Goal: Check status: Check status

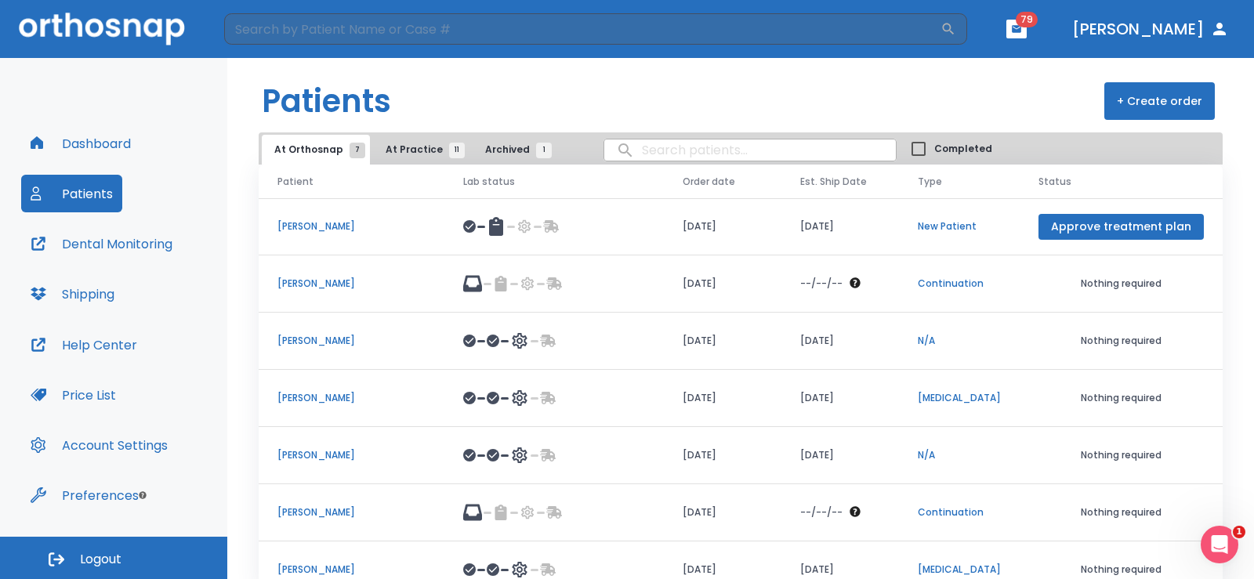
click at [677, 146] on input "search" at bounding box center [749, 150] width 291 height 31
type input "alyssa"
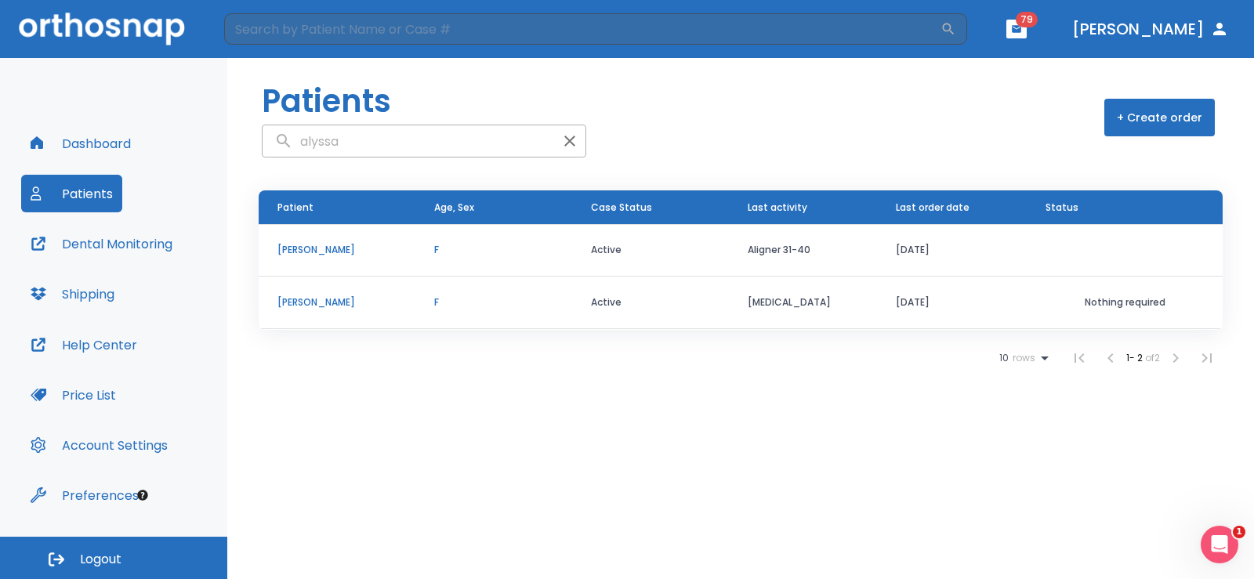
click at [295, 244] on p "[PERSON_NAME]" at bounding box center [336, 250] width 119 height 14
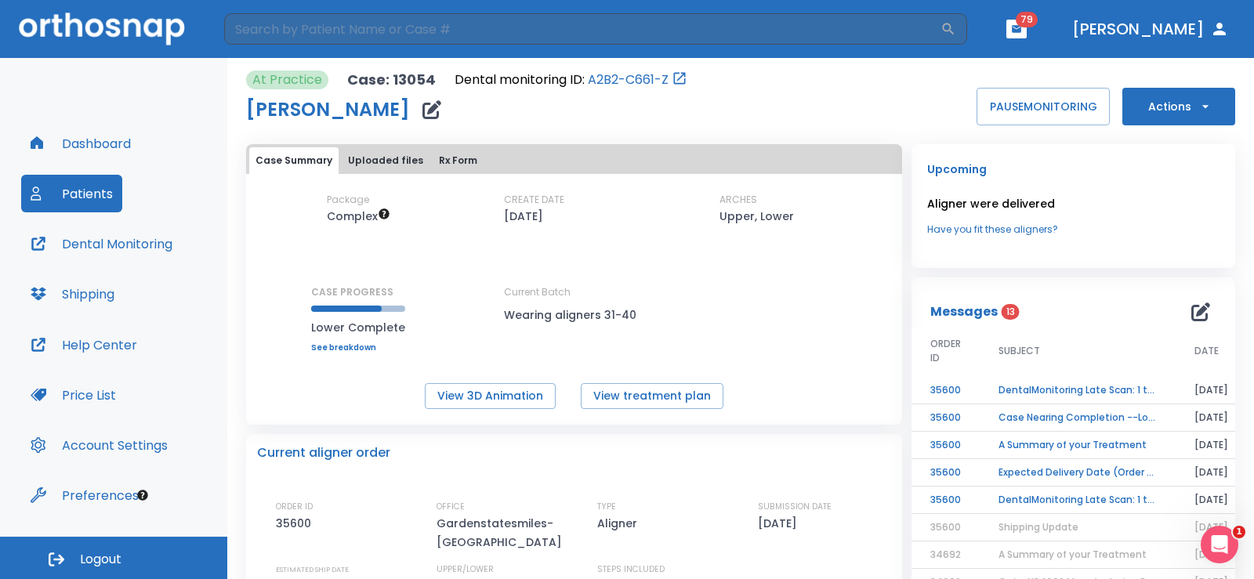
click at [354, 347] on link "See breakdown" at bounding box center [358, 347] width 94 height 9
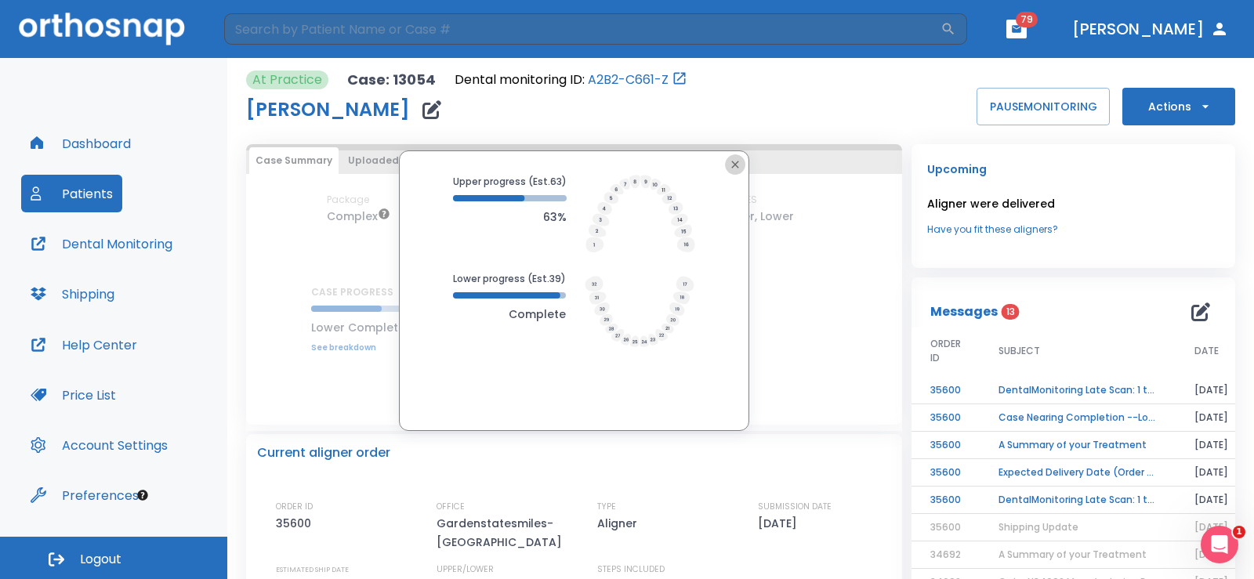
click at [729, 163] on icon "button" at bounding box center [735, 164] width 13 height 13
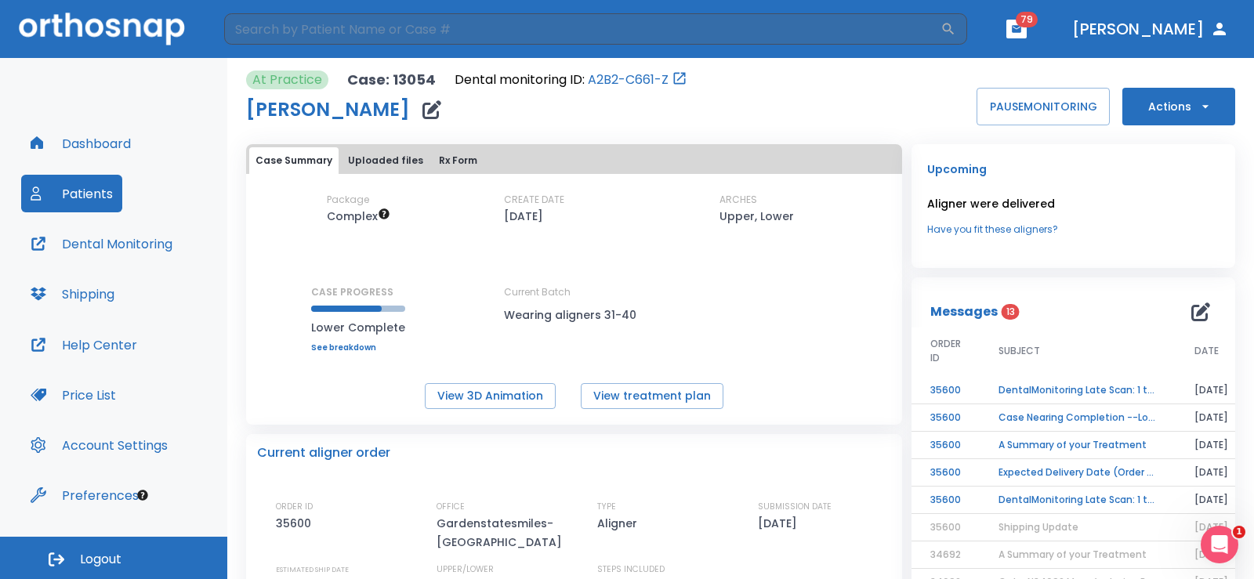
click at [399, 160] on button "Uploaded files" at bounding box center [386, 160] width 88 height 27
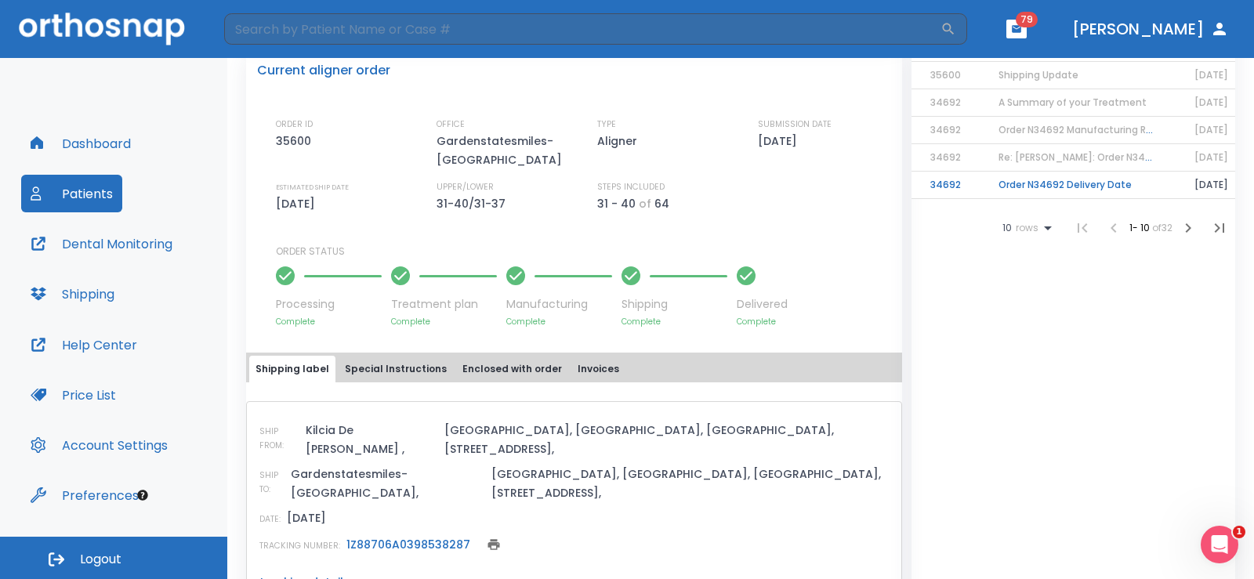
scroll to position [313, 0]
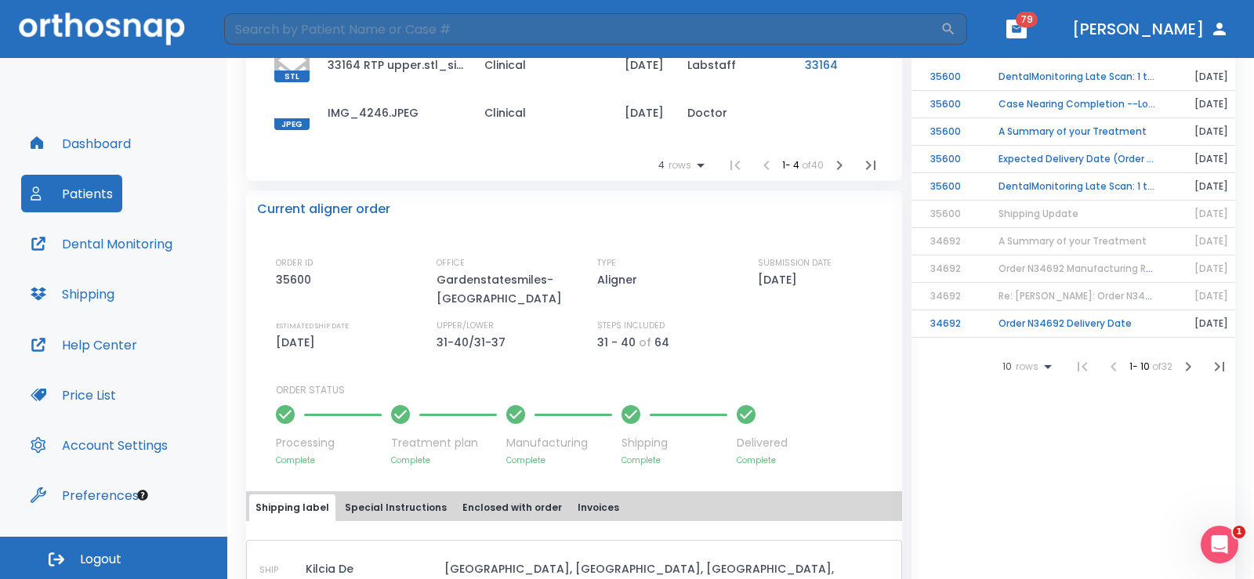
click at [1088, 104] on td "Case Nearing Completion --Lower" at bounding box center [1078, 104] width 196 height 27
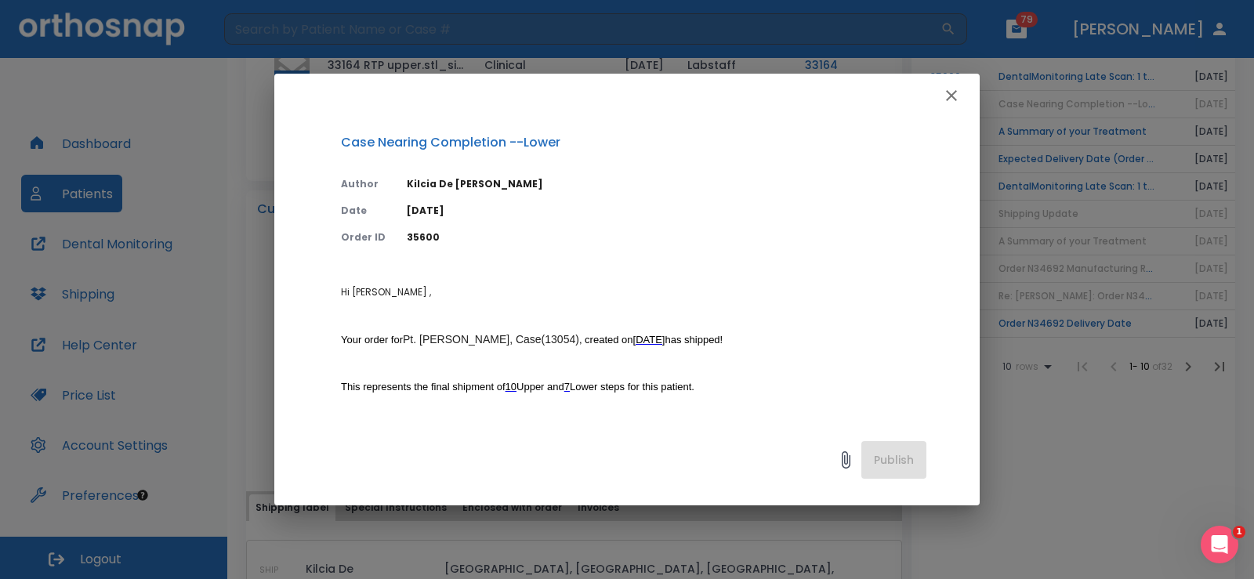
click at [950, 93] on icon "button" at bounding box center [951, 95] width 11 height 11
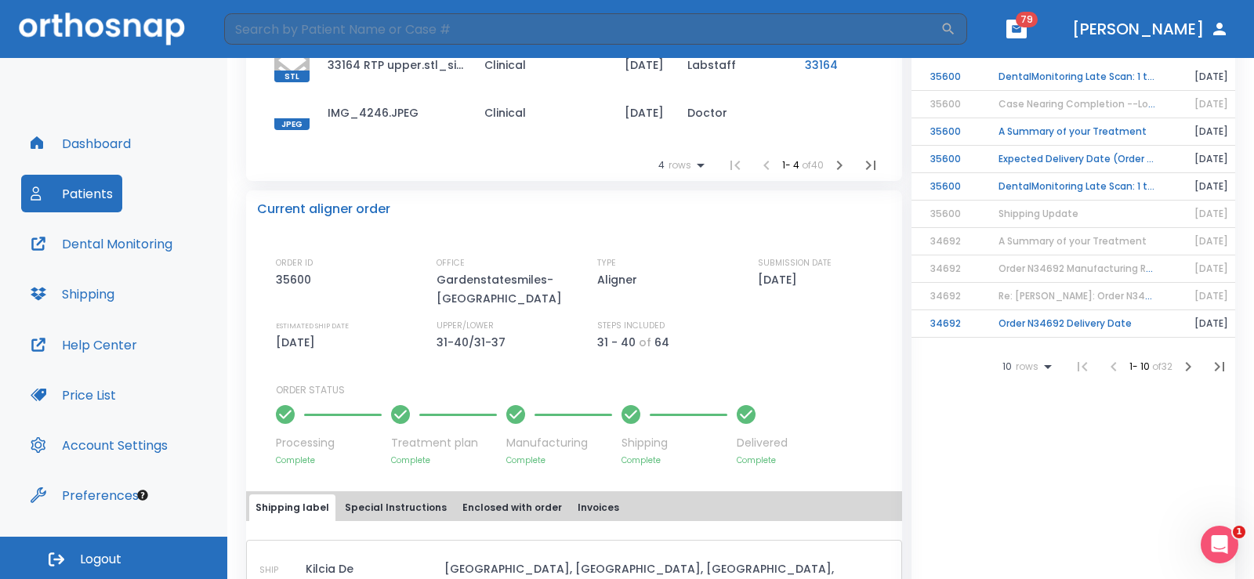
click at [1030, 105] on span "Case Nearing Completion --Lower" at bounding box center [1081, 103] width 167 height 13
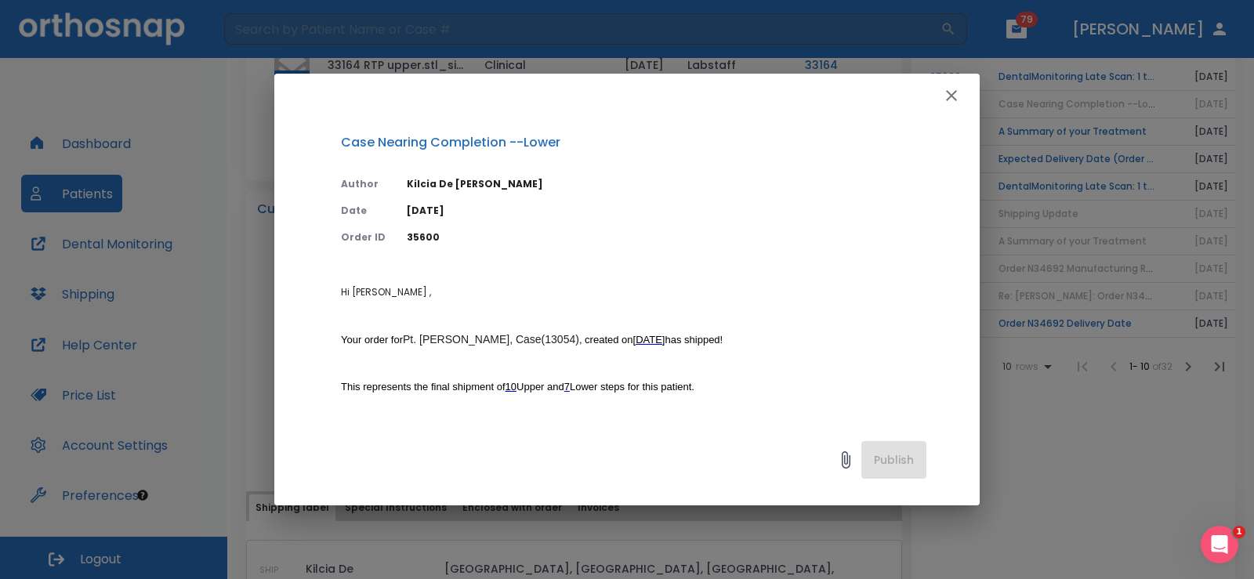
click at [954, 91] on icon "button" at bounding box center [951, 95] width 19 height 19
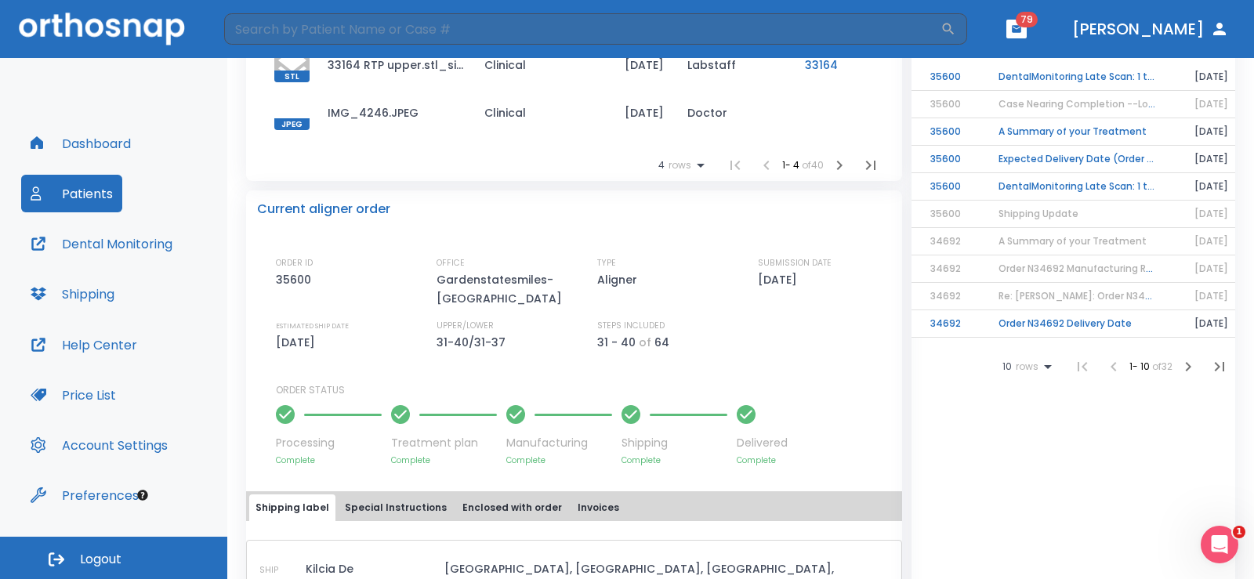
click at [1014, 130] on td "A Summary of your Treatment" at bounding box center [1078, 131] width 196 height 27
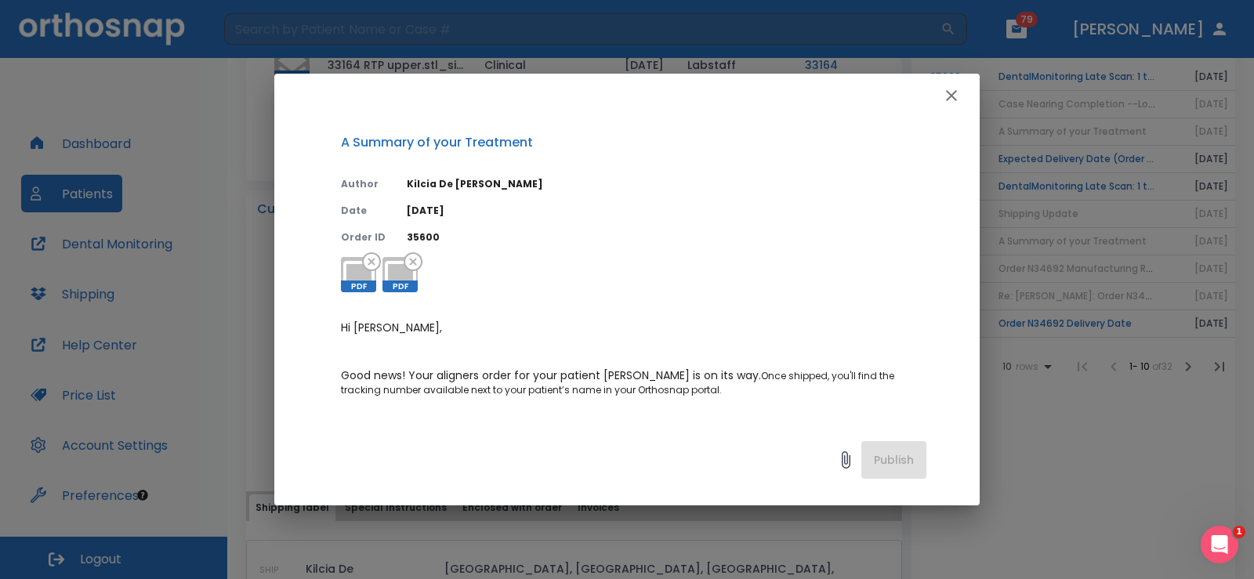
click at [958, 91] on icon "button" at bounding box center [951, 95] width 19 height 19
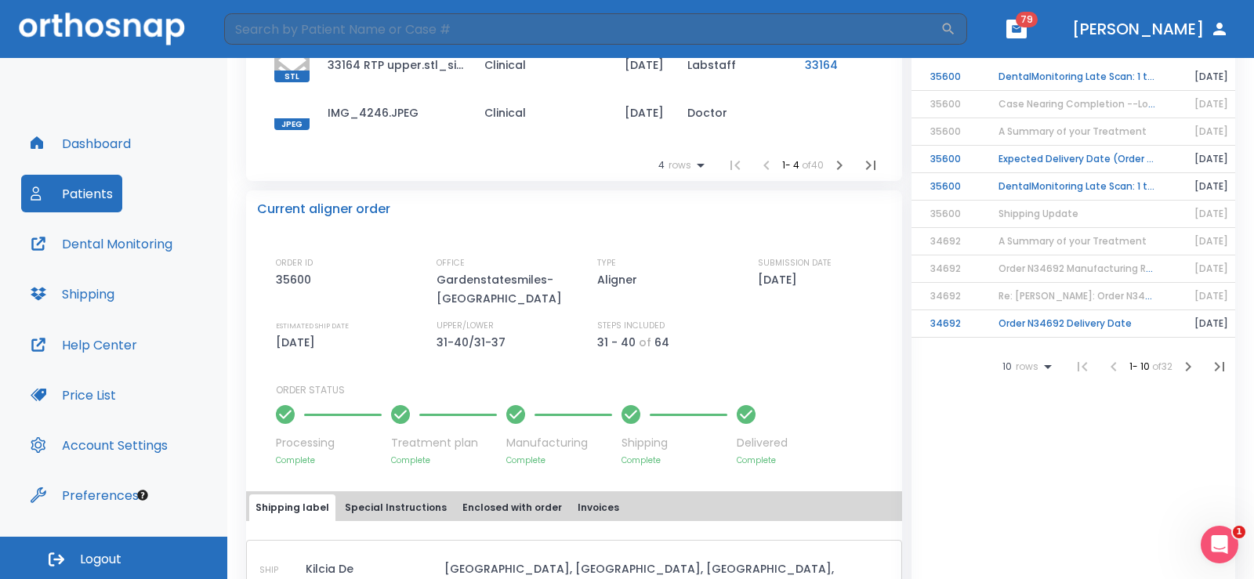
click at [990, 79] on td "DentalMonitoring Late Scan: 1 to 2 Weeks Notification" at bounding box center [1078, 76] width 196 height 27
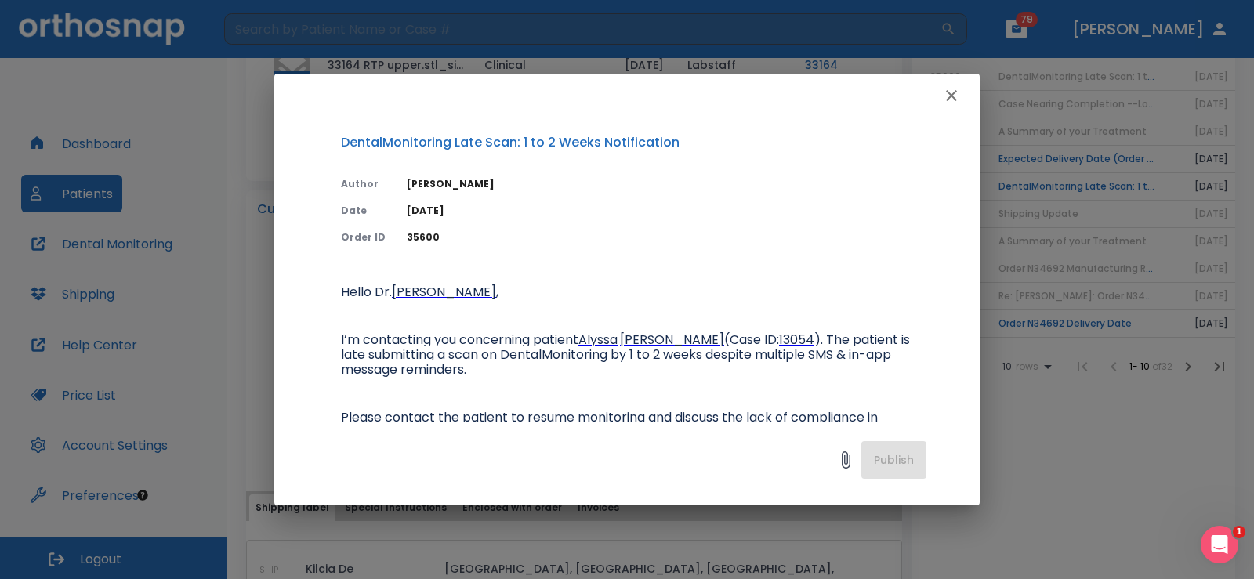
click at [947, 96] on icon "button" at bounding box center [951, 95] width 19 height 19
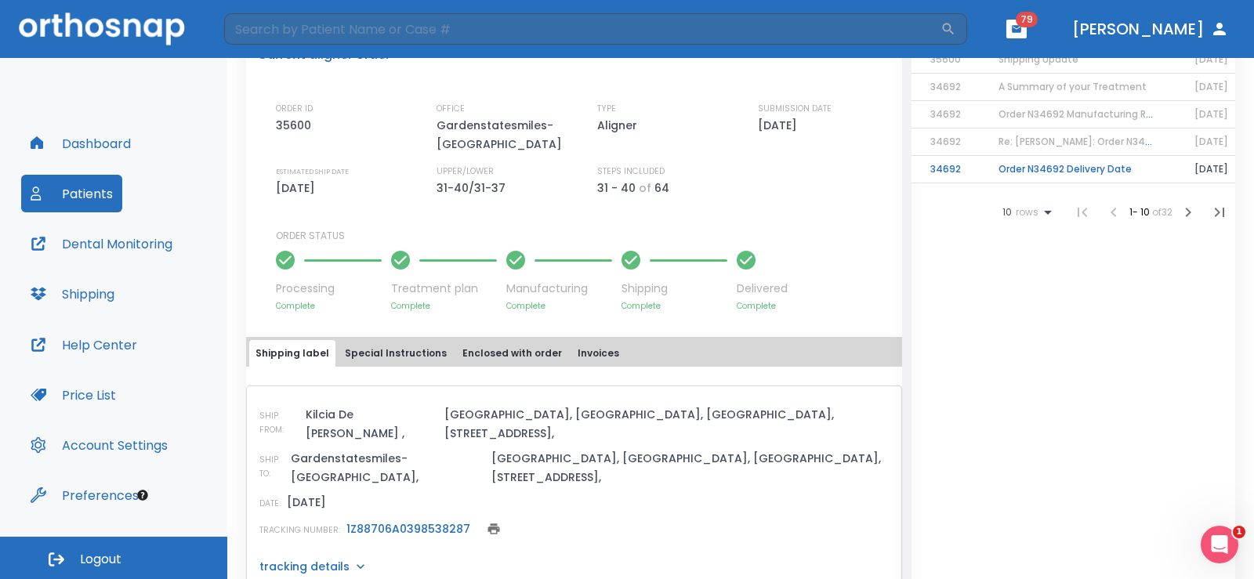
scroll to position [470, 0]
click at [399, 350] on button "Special Instructions" at bounding box center [396, 351] width 114 height 27
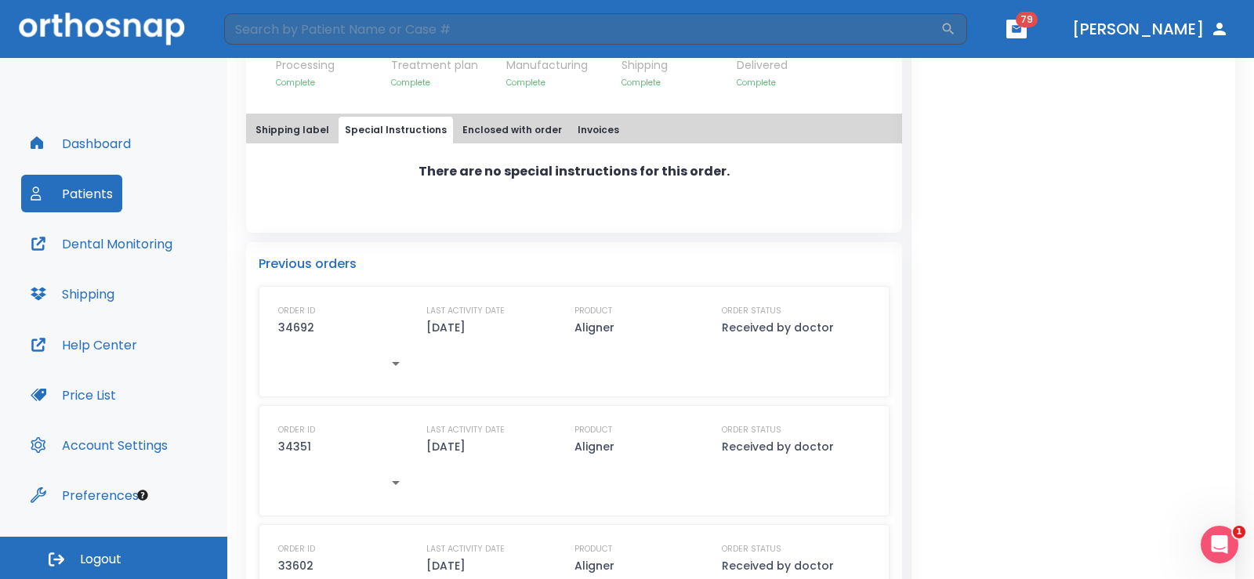
scroll to position [627, 0]
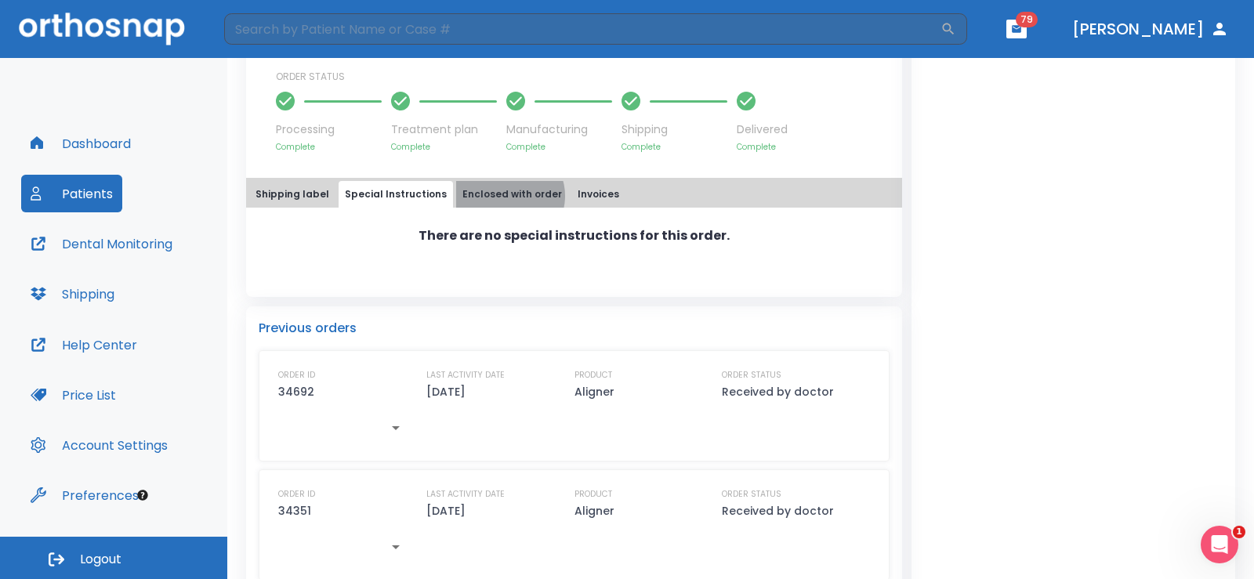
click at [496, 196] on button "Enclosed with order" at bounding box center [512, 194] width 112 height 27
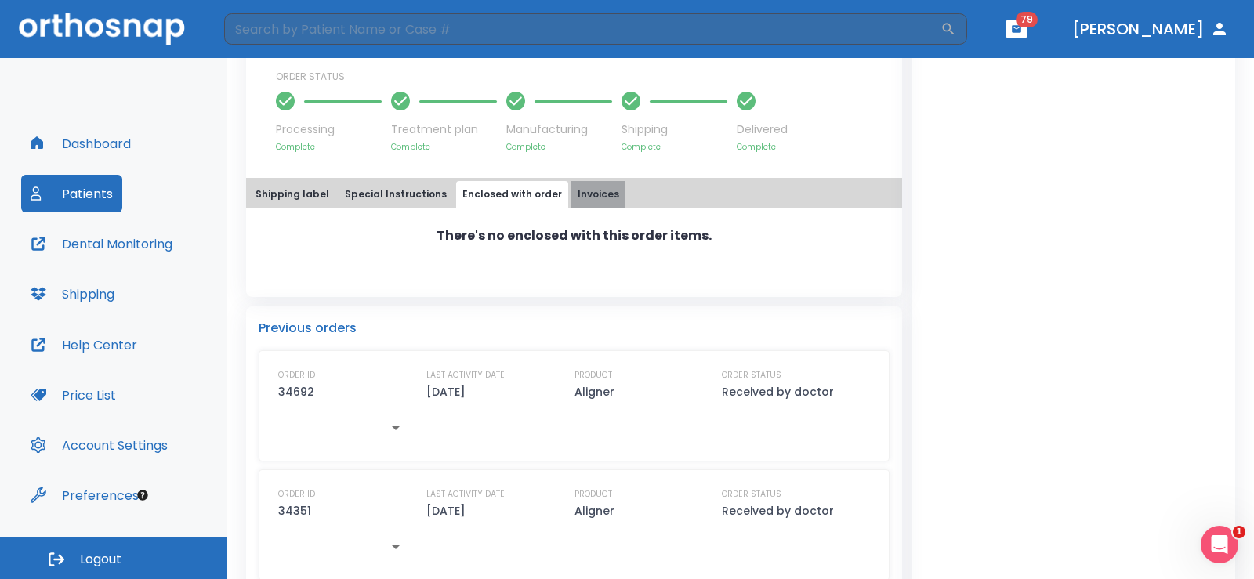
click at [577, 197] on button "Invoices" at bounding box center [598, 194] width 54 height 27
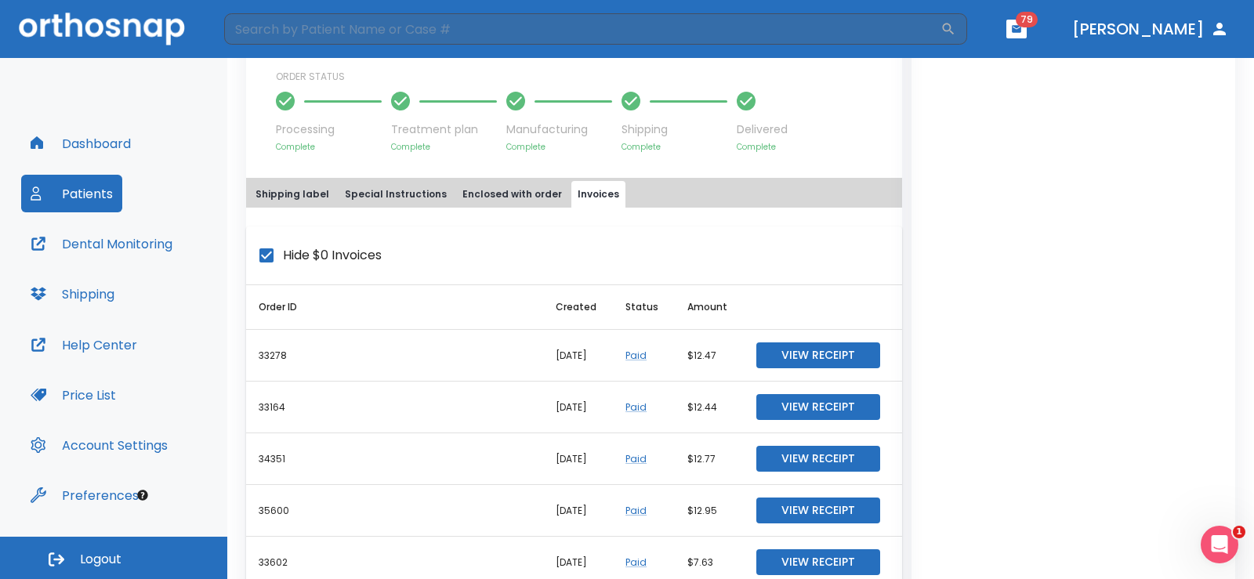
click at [380, 190] on button "Special Instructions" at bounding box center [396, 194] width 114 height 27
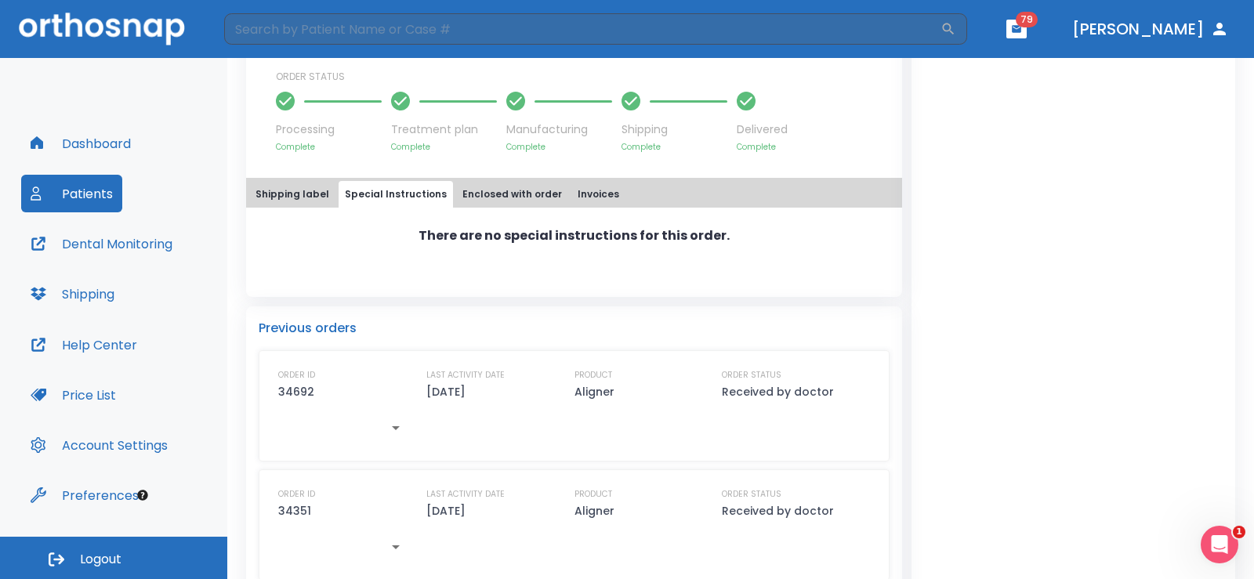
click at [516, 192] on button "Enclosed with order" at bounding box center [512, 194] width 112 height 27
click at [393, 428] on icon "button" at bounding box center [396, 428] width 8 height 4
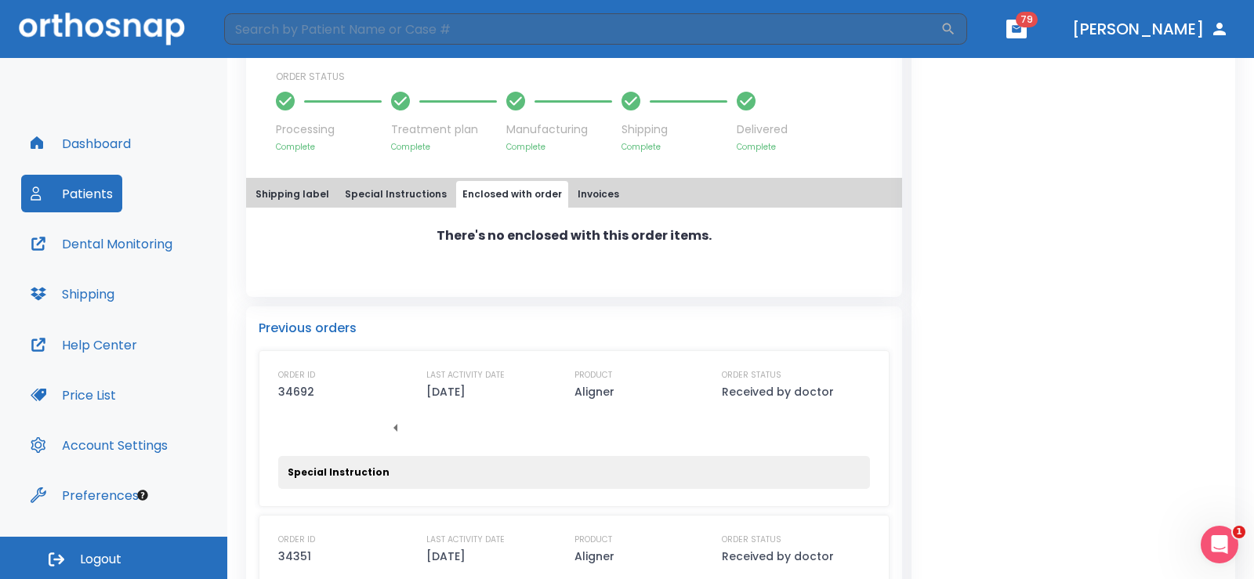
click at [366, 473] on p "Special Instruction" at bounding box center [339, 472] width 102 height 14
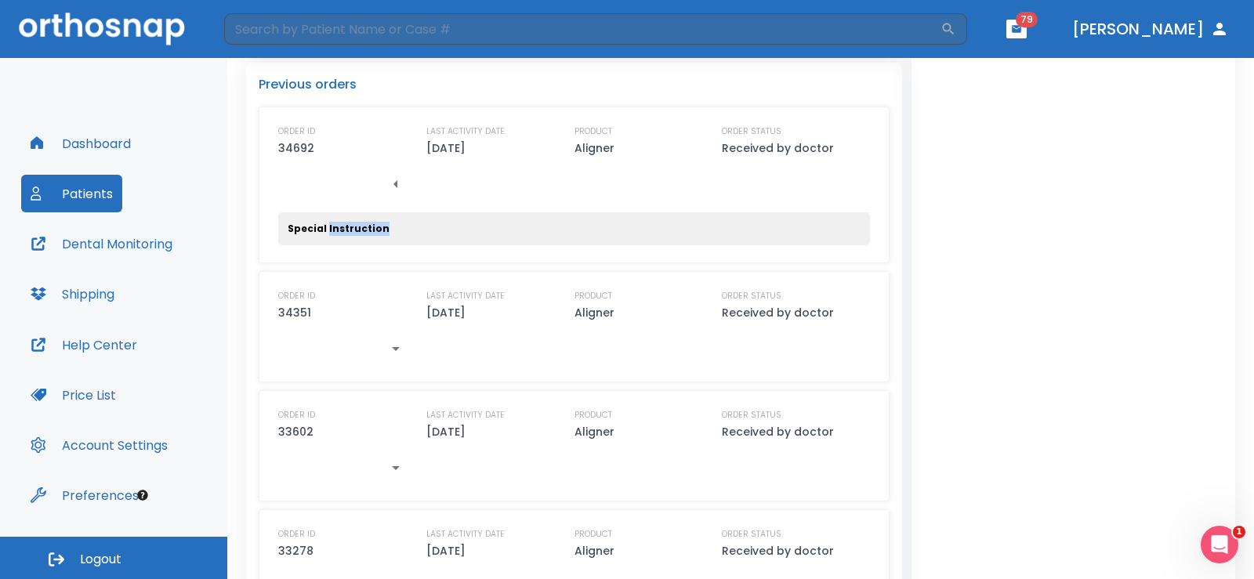
scroll to position [862, 0]
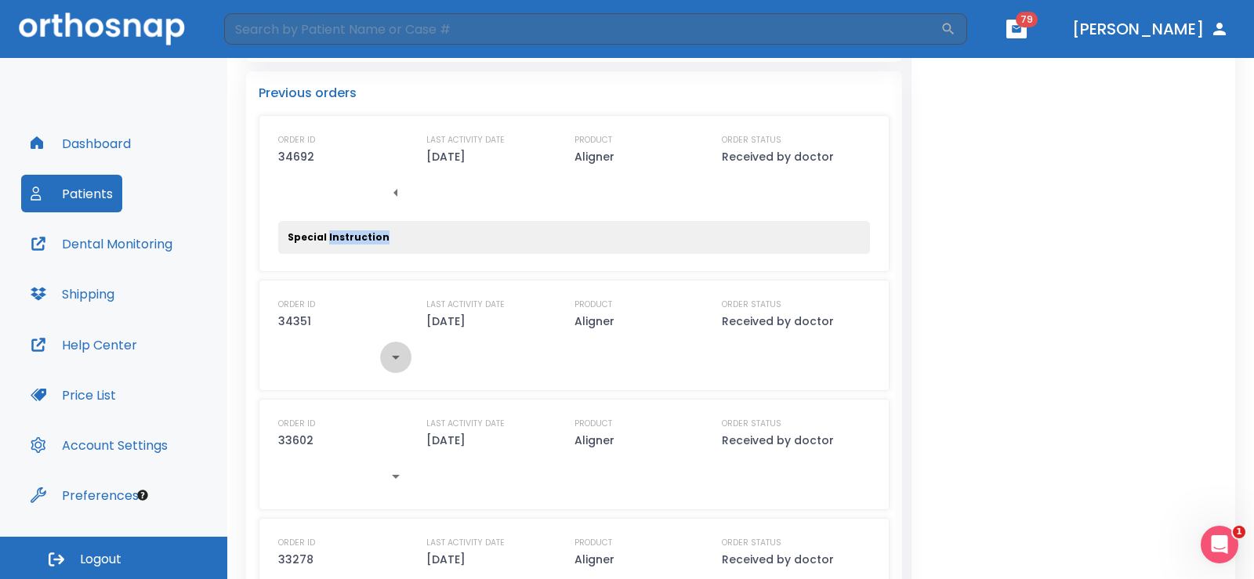
click at [396, 357] on icon "button" at bounding box center [395, 357] width 19 height 19
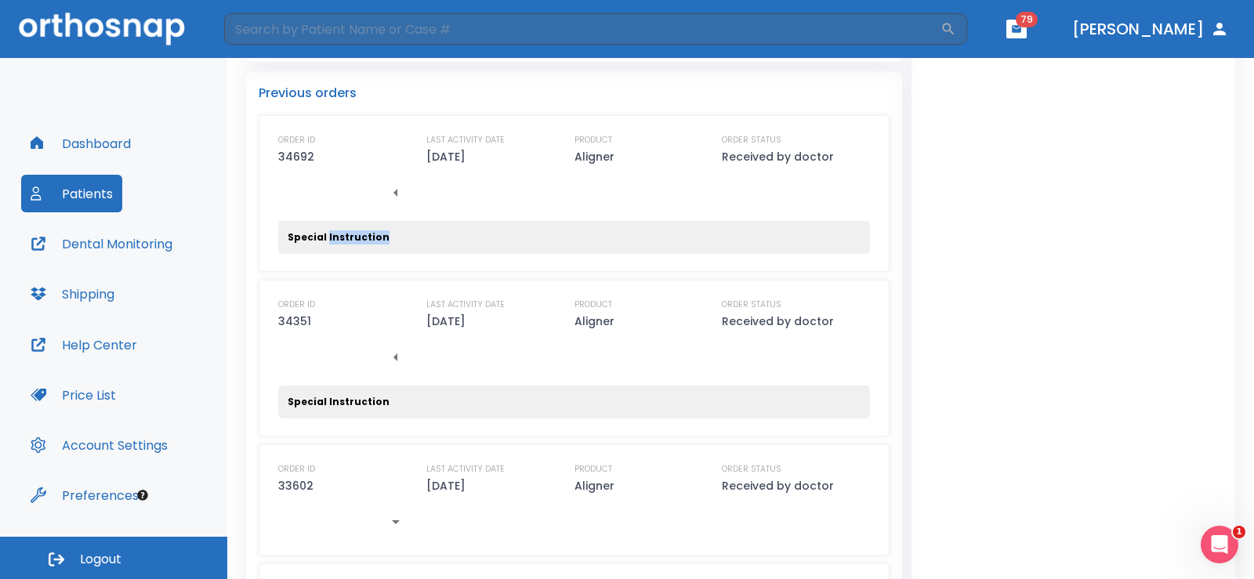
click at [395, 357] on icon "button" at bounding box center [395, 357] width 4 height 8
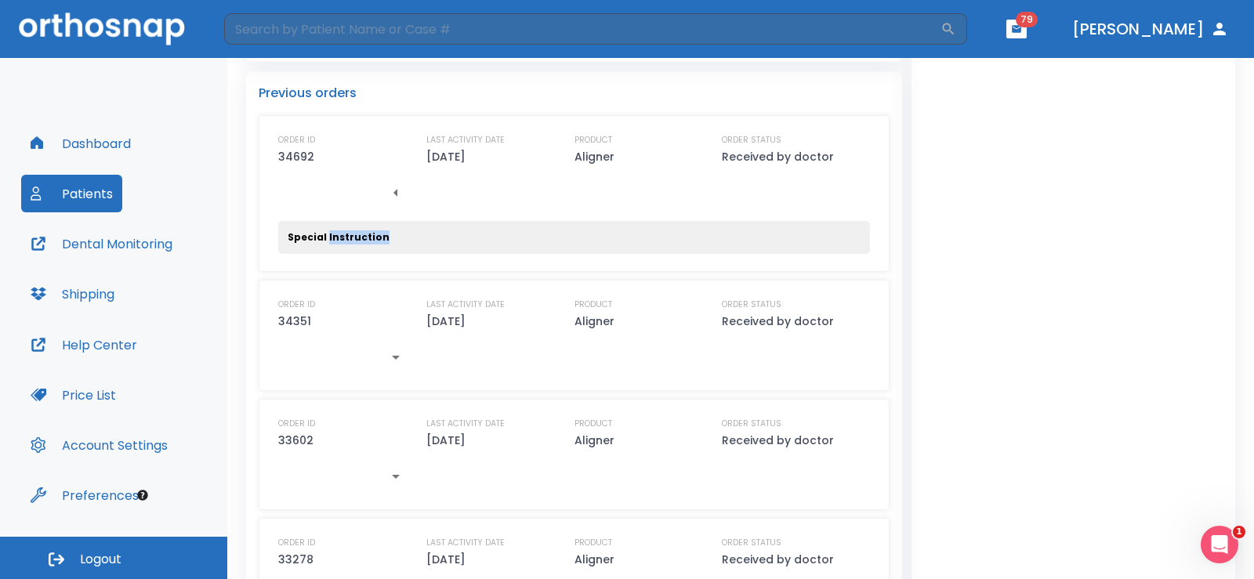
drag, startPoint x: 395, startPoint y: 192, endPoint x: 394, endPoint y: 205, distance: 12.6
click at [395, 191] on icon "button" at bounding box center [395, 193] width 4 height 8
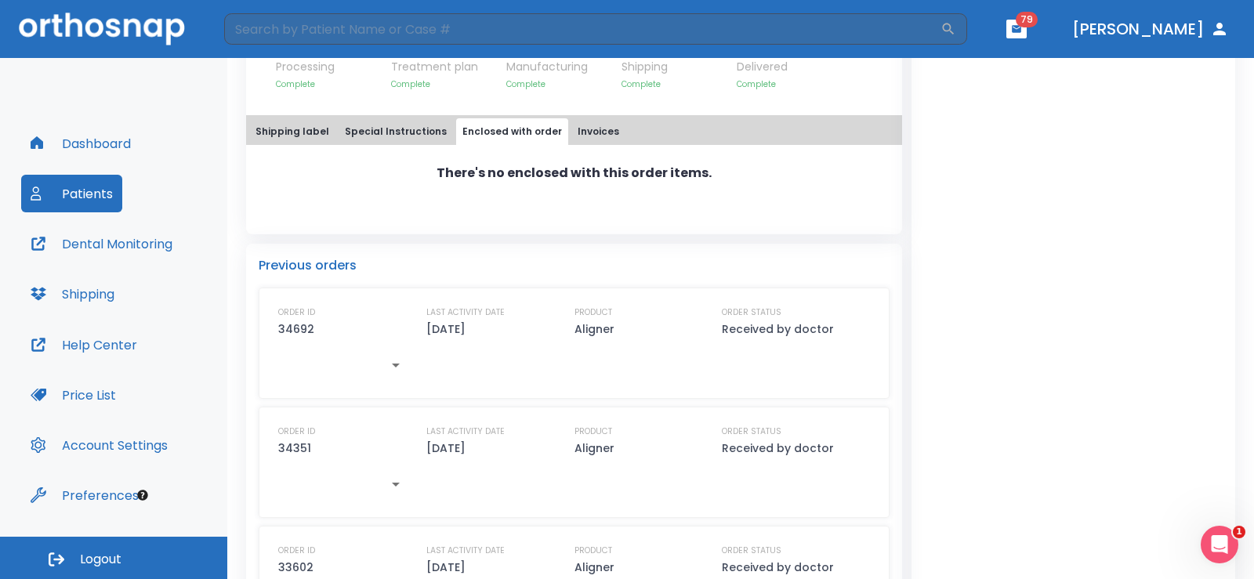
scroll to position [627, 0]
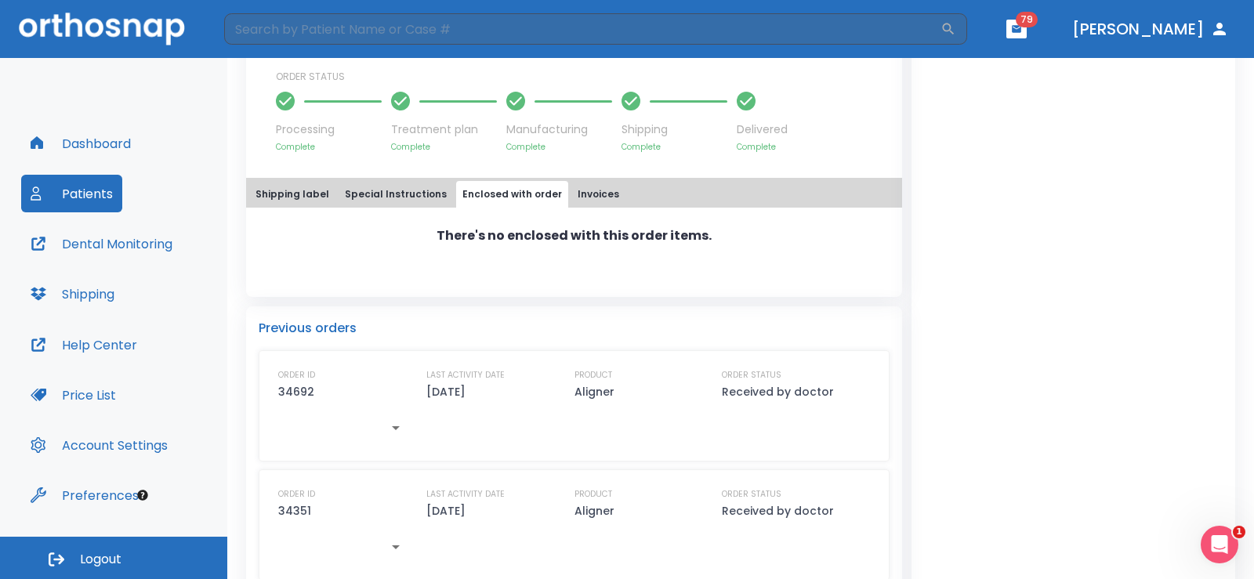
click at [411, 201] on button "Special Instructions" at bounding box center [396, 194] width 114 height 27
click at [313, 198] on button "Shipping label" at bounding box center [292, 194] width 86 height 27
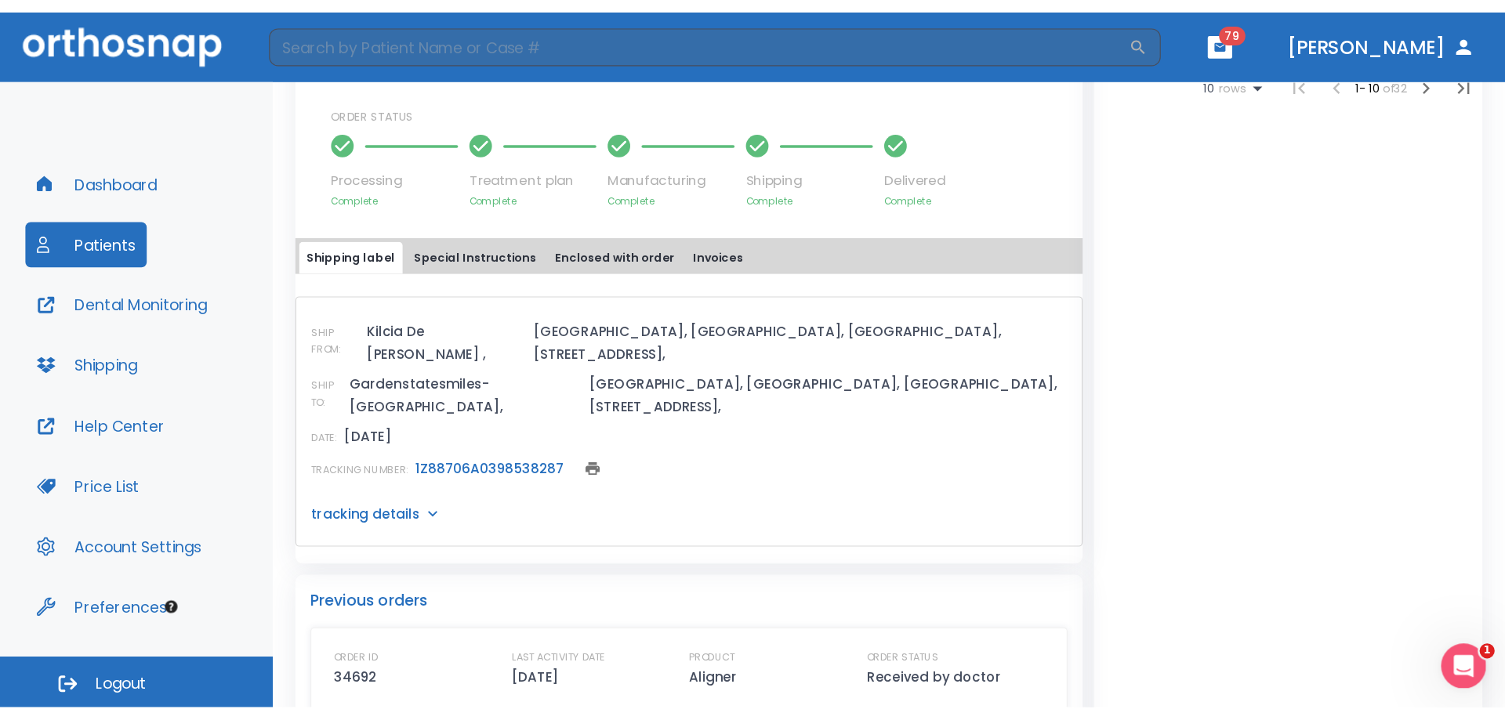
scroll to position [313, 0]
